Goal: Transaction & Acquisition: Purchase product/service

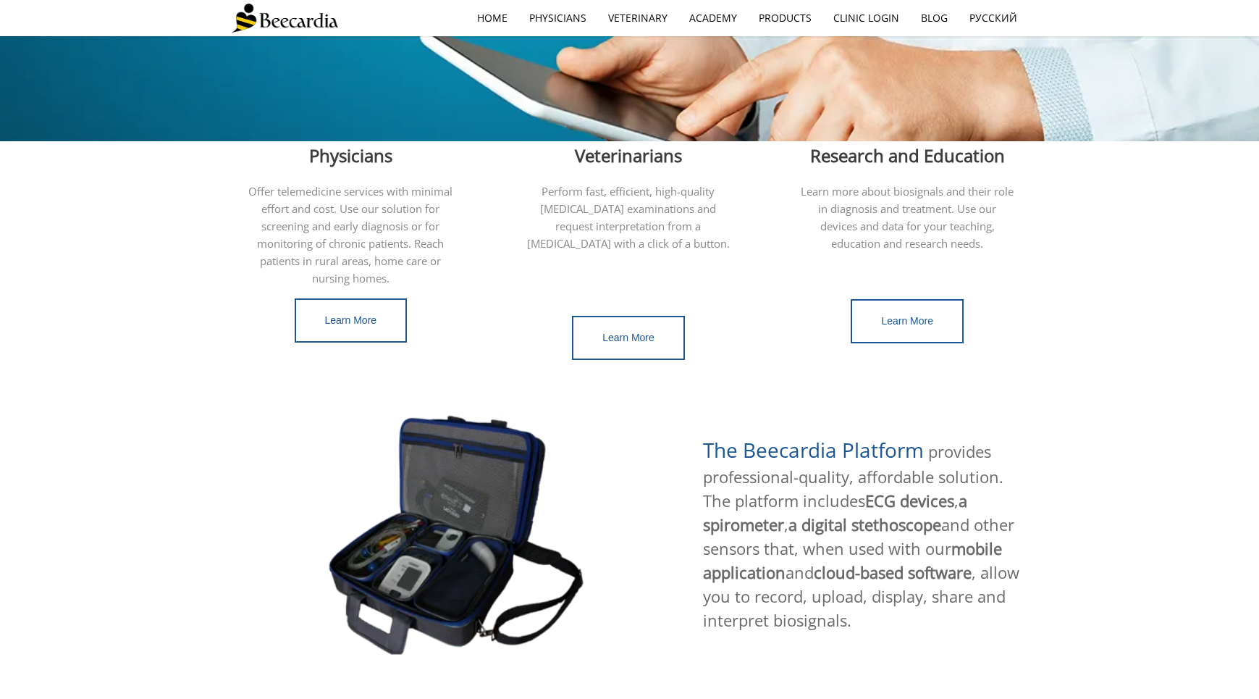
scroll to position [386, 0]
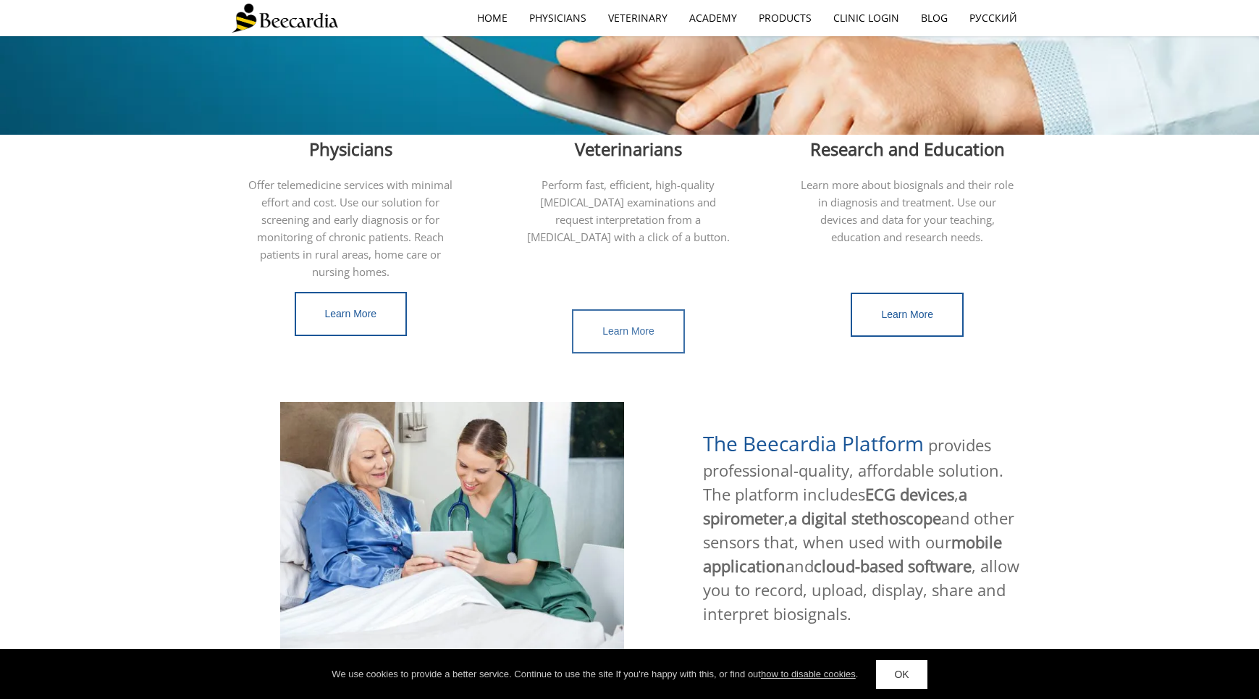
click at [628, 334] on link "Learn More" at bounding box center [628, 331] width 113 height 44
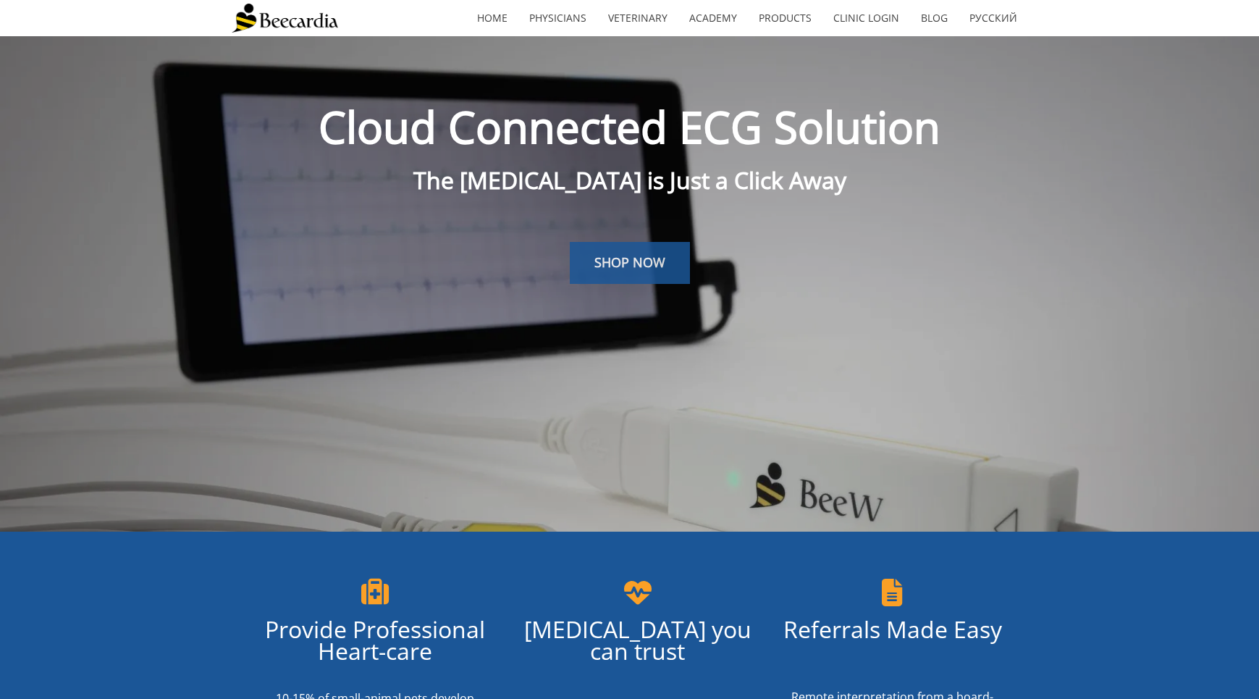
click at [635, 264] on span "SHOP NOW" at bounding box center [629, 261] width 71 height 17
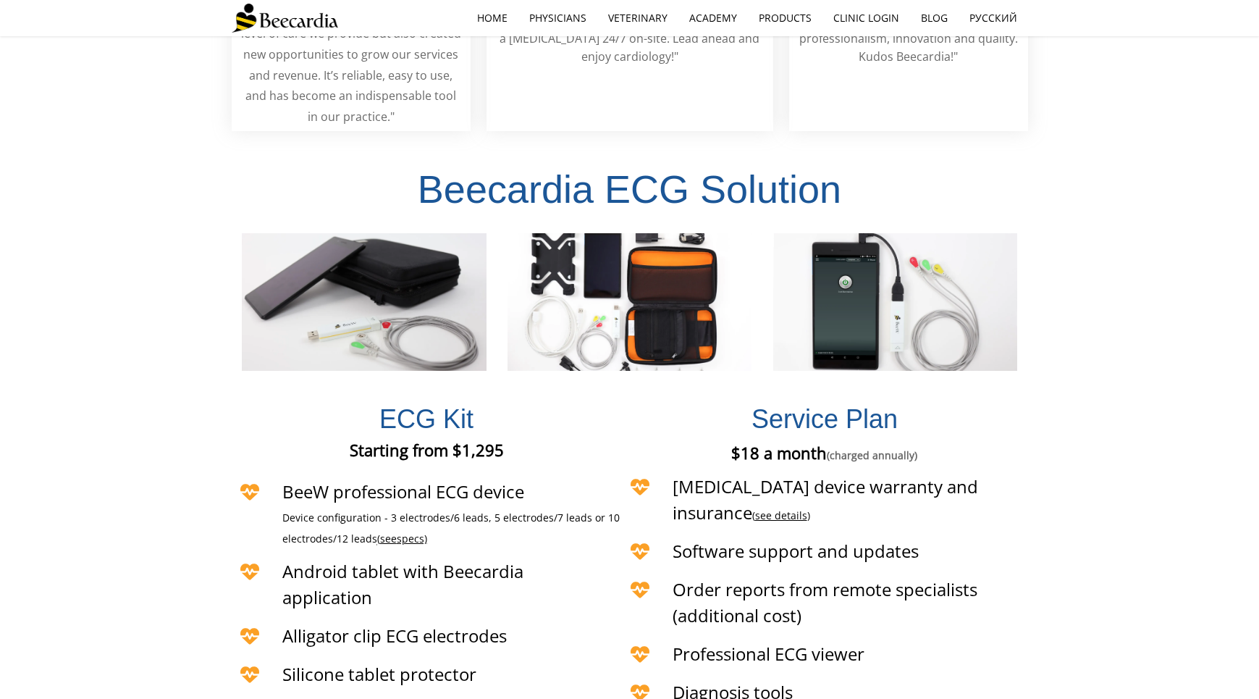
scroll to position [3100, 0]
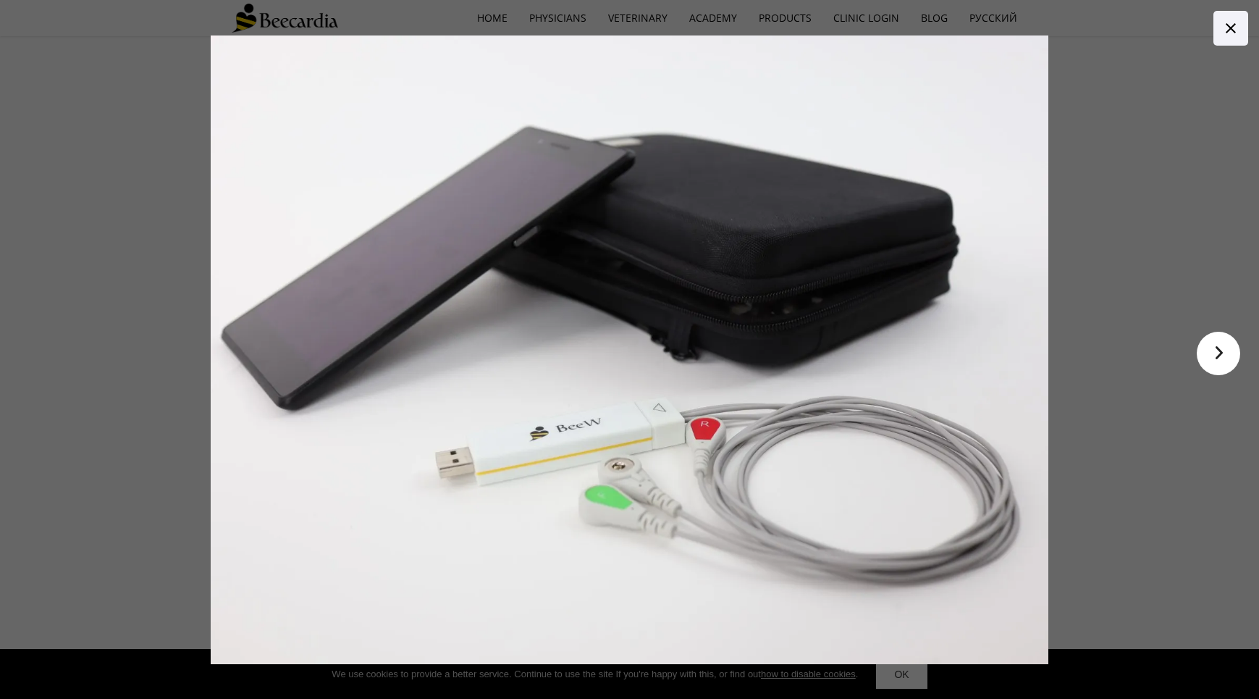
click at [151, 358] on div at bounding box center [629, 349] width 1133 height 699
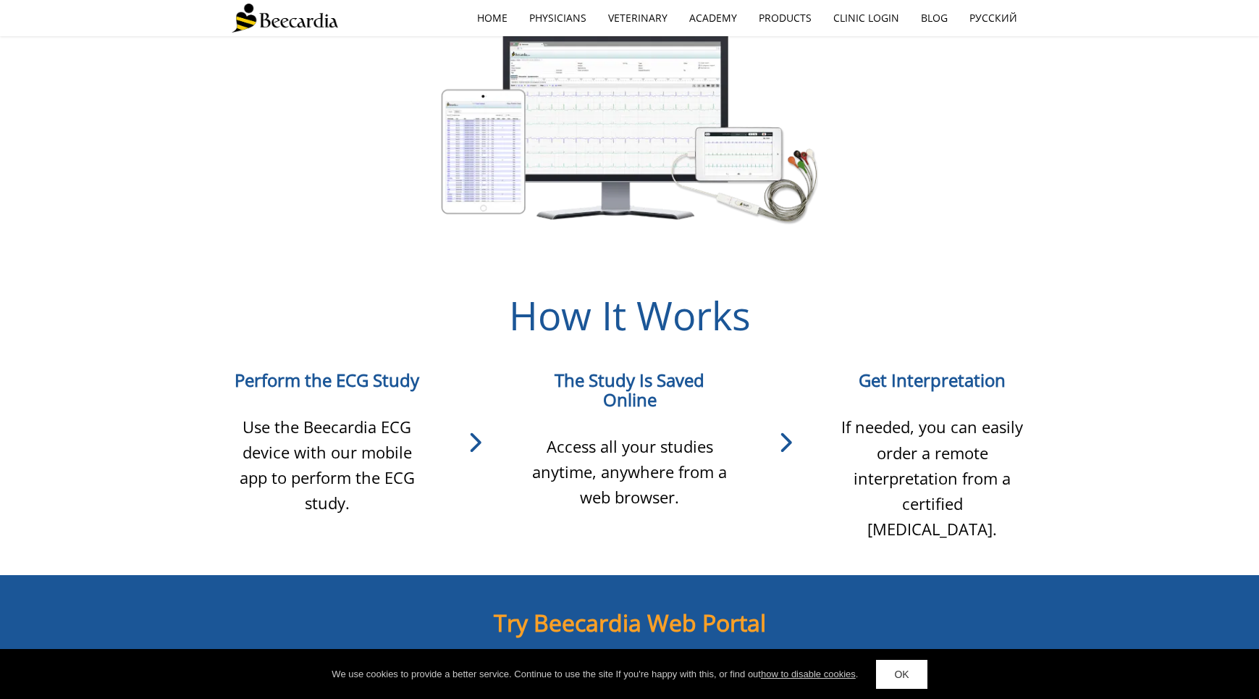
scroll to position [1084, 0]
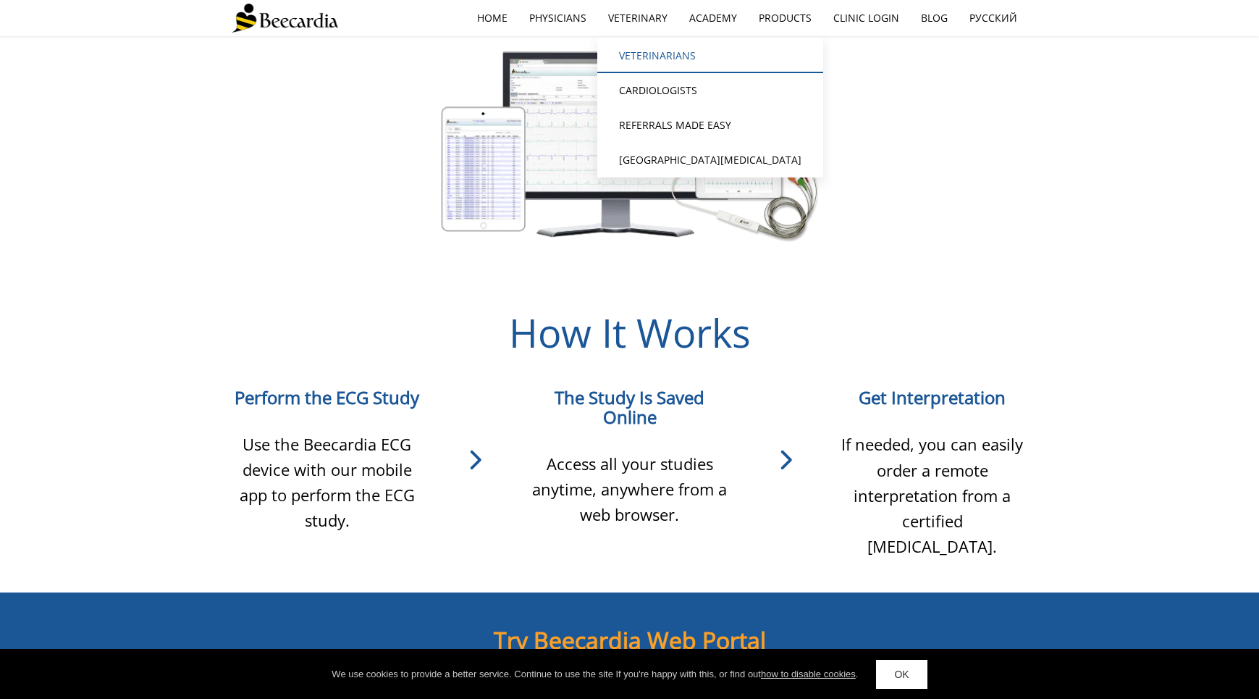
click at [644, 56] on link "Veterinarians" at bounding box center [710, 55] width 226 height 35
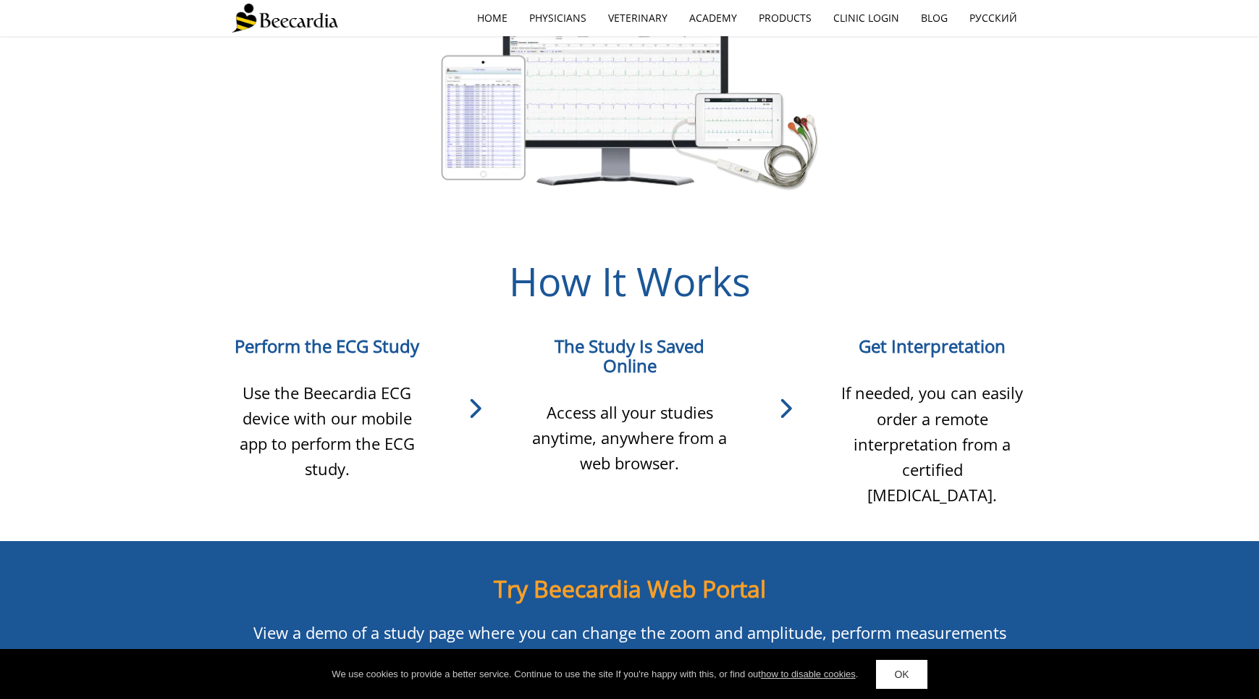
scroll to position [1139, 0]
